Goal: Task Accomplishment & Management: Use online tool/utility

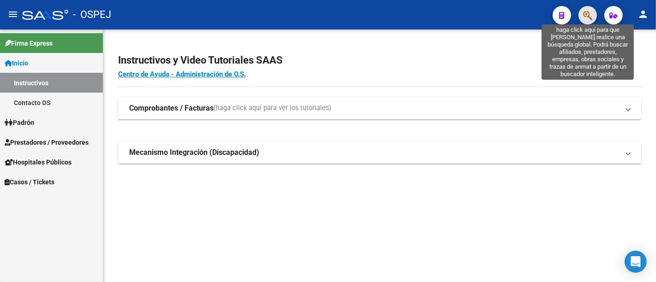
click at [584, 13] on icon "button" at bounding box center [587, 15] width 9 height 11
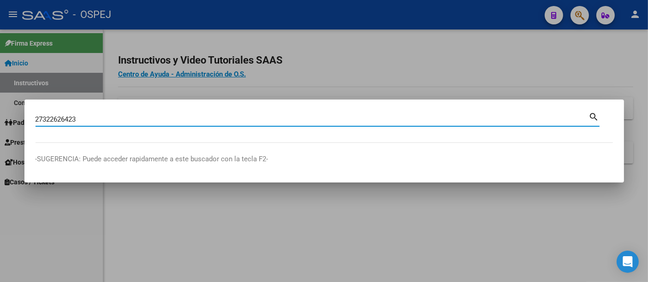
type input "27322626423"
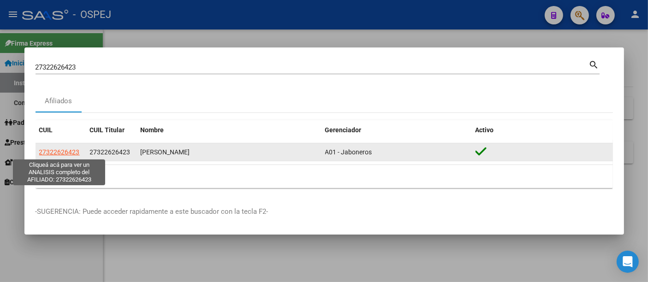
click at [60, 152] on span "27322626423" at bounding box center [59, 152] width 41 height 7
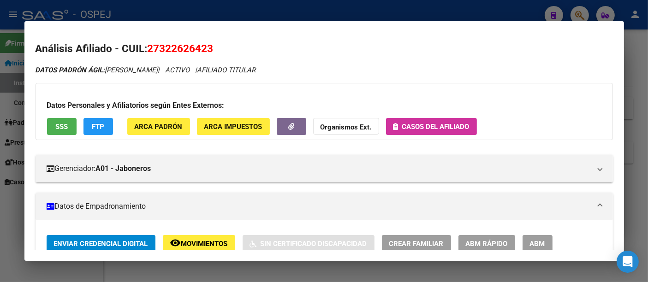
click at [418, 124] on span "Casos del afiliado" at bounding box center [435, 127] width 67 height 8
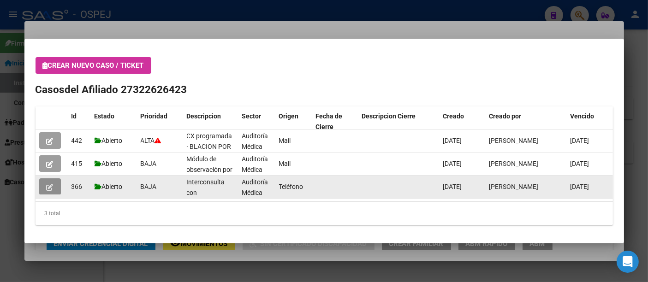
click at [47, 186] on icon "button" at bounding box center [50, 187] width 7 height 7
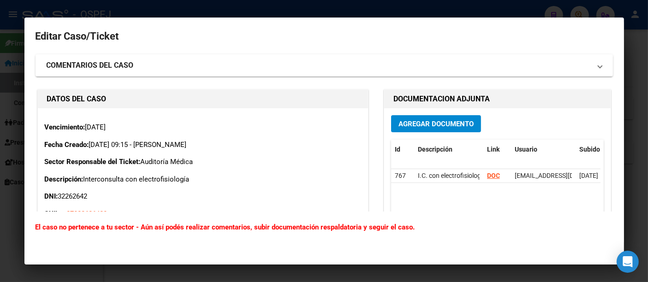
click at [426, 123] on span "Agregar Documento" at bounding box center [435, 124] width 75 height 8
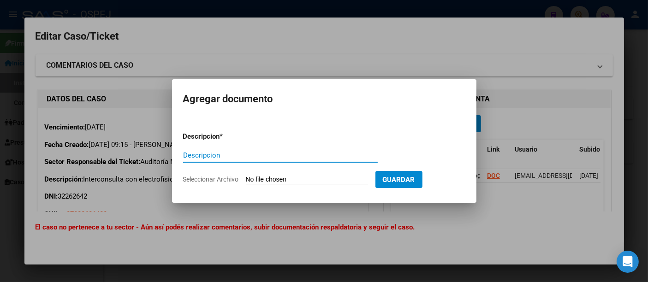
click at [528, 131] on div at bounding box center [324, 141] width 648 height 282
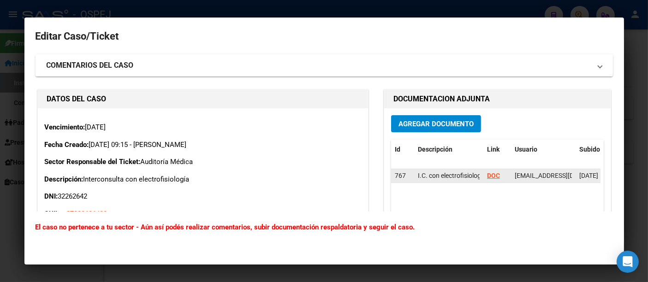
click at [488, 176] on strong "DOC" at bounding box center [493, 175] width 13 height 7
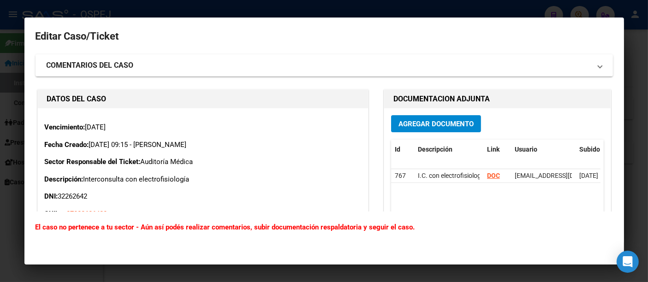
click at [190, 36] on h2 "Editar Caso/Ticket" at bounding box center [324, 37] width 577 height 18
click at [201, 8] on div at bounding box center [324, 141] width 648 height 282
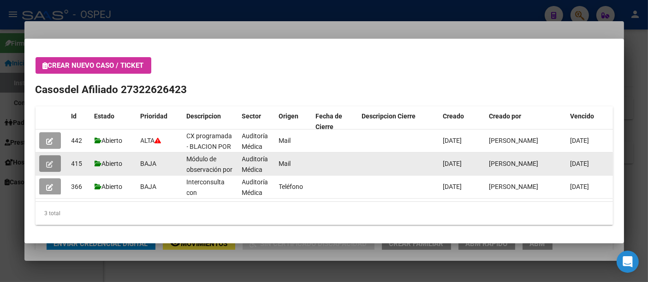
click at [48, 161] on icon "button" at bounding box center [50, 164] width 7 height 7
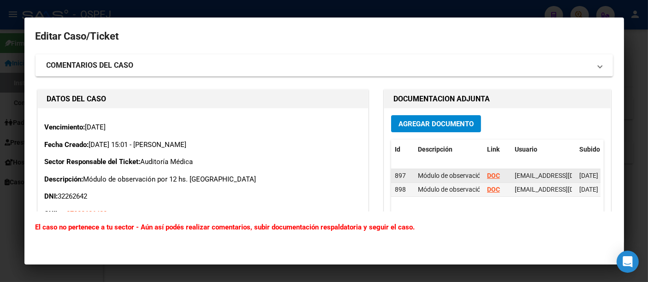
click at [489, 174] on strong "DOC" at bounding box center [493, 175] width 13 height 7
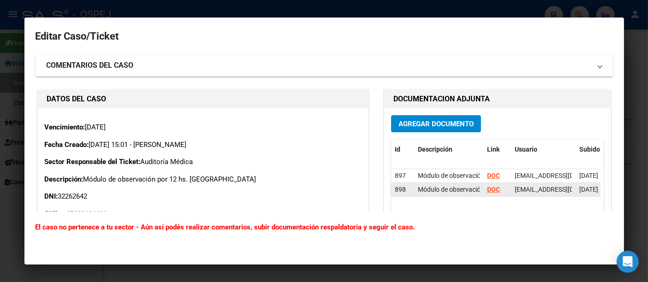
click at [487, 188] on strong "DOC" at bounding box center [493, 189] width 13 height 7
click at [367, 12] on div at bounding box center [324, 141] width 648 height 282
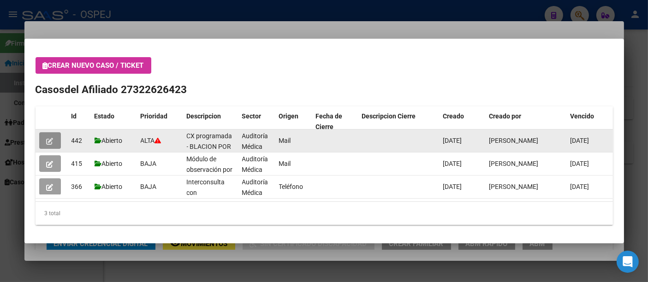
click at [48, 137] on span "button" at bounding box center [50, 141] width 7 height 8
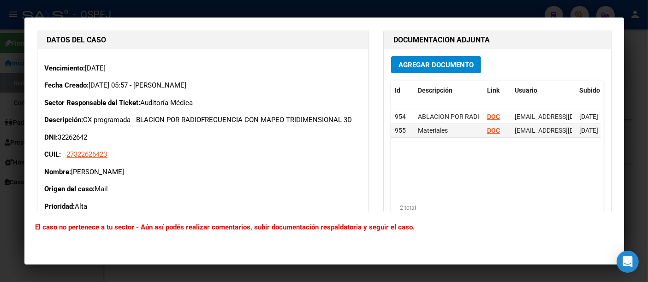
scroll to position [256, 0]
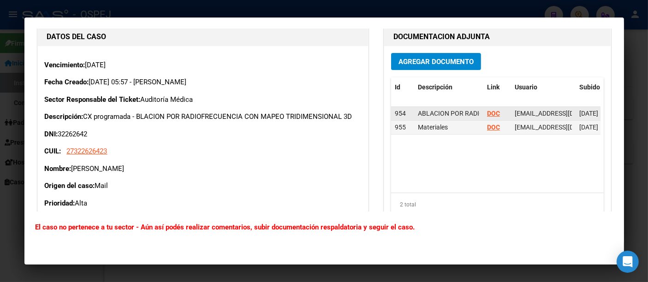
click at [489, 110] on strong "DOC" at bounding box center [493, 113] width 13 height 7
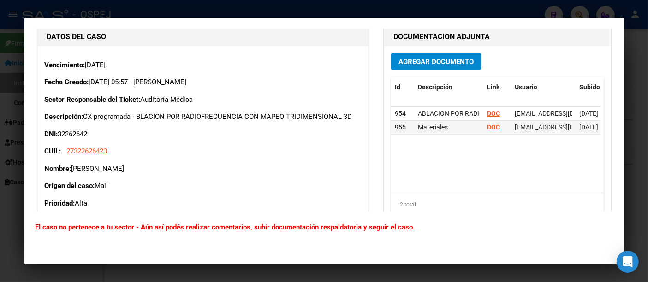
click at [347, 9] on div at bounding box center [324, 141] width 648 height 282
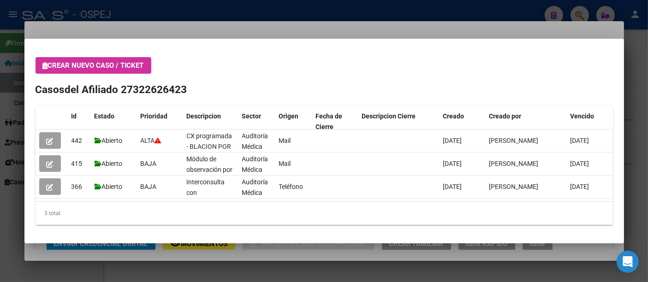
click at [391, 31] on div at bounding box center [324, 141] width 648 height 282
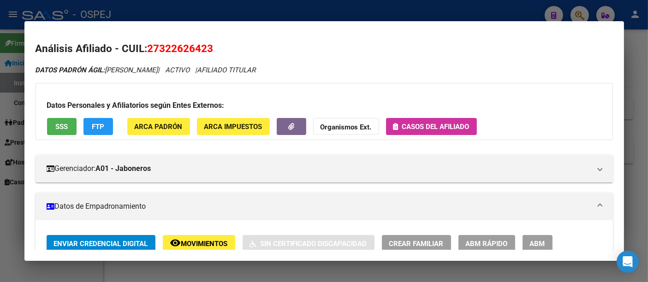
click at [373, 53] on h2 "Análisis Afiliado - CUIL: 27322626423" at bounding box center [324, 49] width 577 height 16
